Goal: Find specific page/section: Find specific page/section

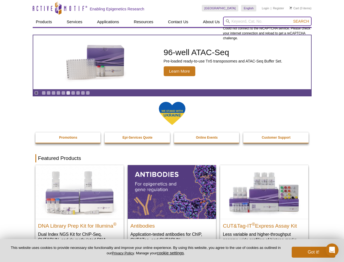
click at [267, 21] on input "search" at bounding box center [267, 21] width 89 height 9
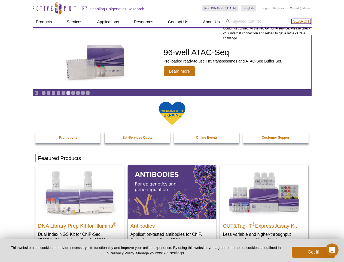
click at [301, 21] on span "Search" at bounding box center [301, 21] width 16 height 4
click at [36, 93] on icon "Pause" at bounding box center [37, 93] width 4 height 4
click at [44, 93] on link "Go to slide 1" at bounding box center [44, 93] width 4 height 4
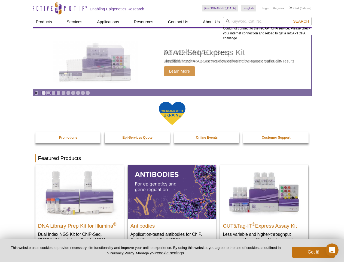
click at [49, 93] on link "Go to slide 2" at bounding box center [49, 93] width 4 height 4
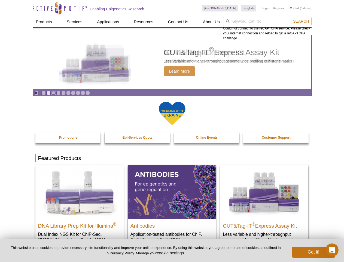
click at [53, 93] on link "Go to slide 3" at bounding box center [54, 93] width 4 height 4
click at [58, 93] on link "Go to slide 4" at bounding box center [58, 93] width 4 height 4
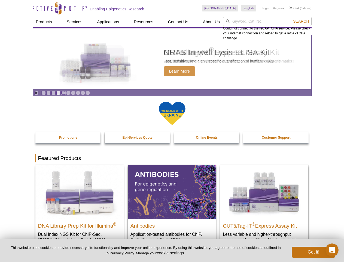
click at [63, 93] on link "Go to slide 5" at bounding box center [63, 93] width 4 height 4
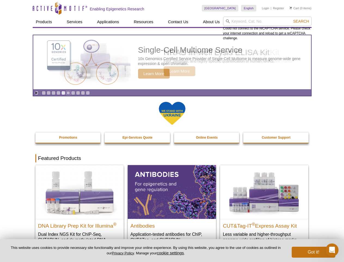
click at [68, 93] on link "Go to slide 6" at bounding box center [68, 93] width 4 height 4
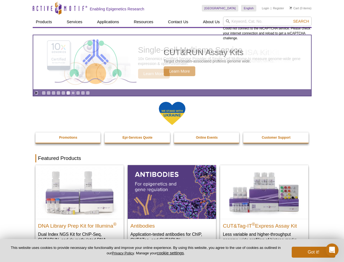
click at [73, 93] on link "Go to slide 7" at bounding box center [73, 93] width 4 height 4
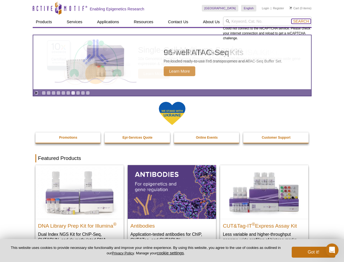
click at [301, 21] on span "Search" at bounding box center [301, 21] width 16 height 4
